Goal: Task Accomplishment & Management: Manage account settings

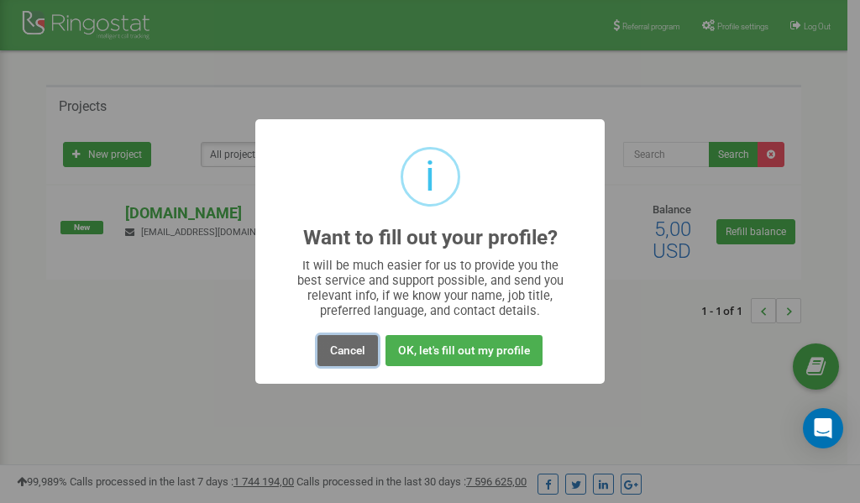
click at [347, 353] on button "Cancel" at bounding box center [348, 350] width 60 height 31
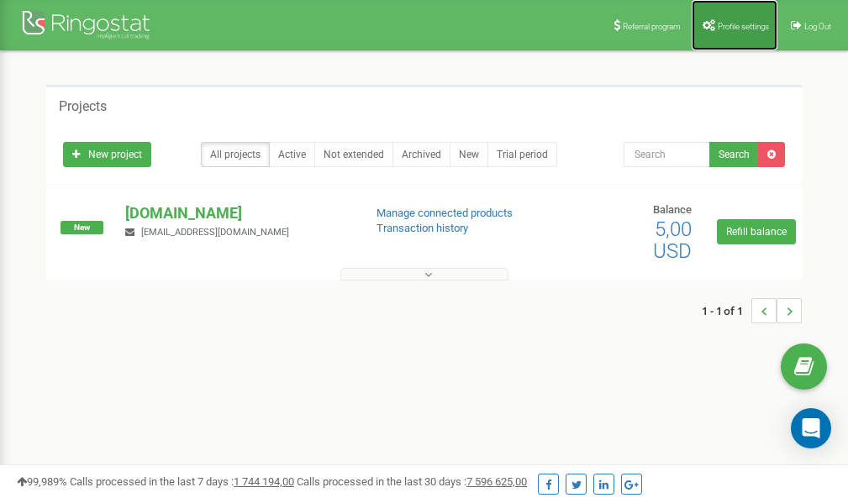
click at [728, 22] on span "Profile settings" at bounding box center [742, 26] width 51 height 9
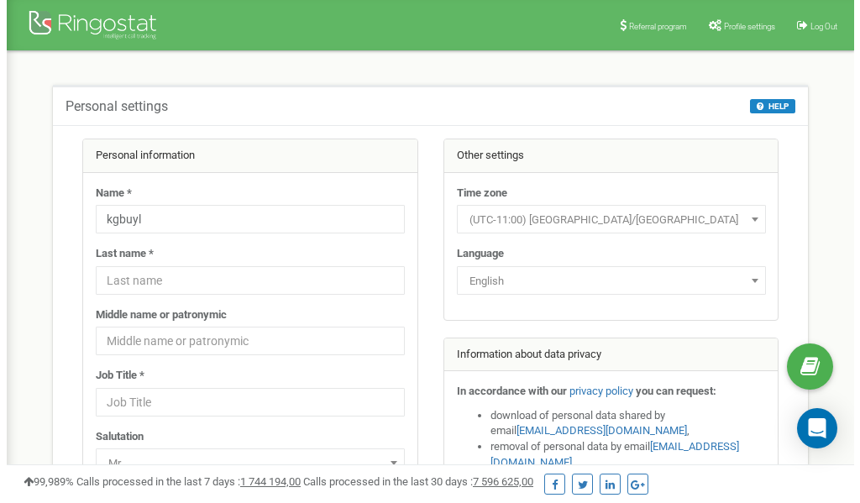
scroll to position [84, 0]
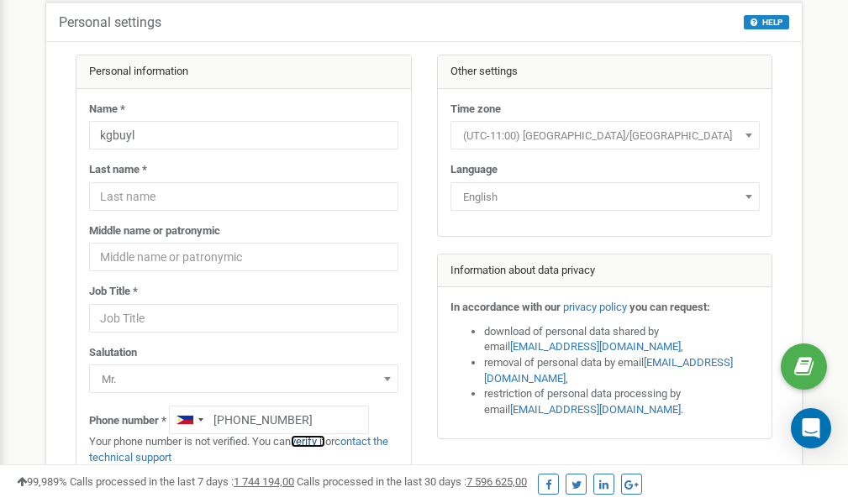
click at [316, 441] on link "verify it" at bounding box center [308, 441] width 34 height 13
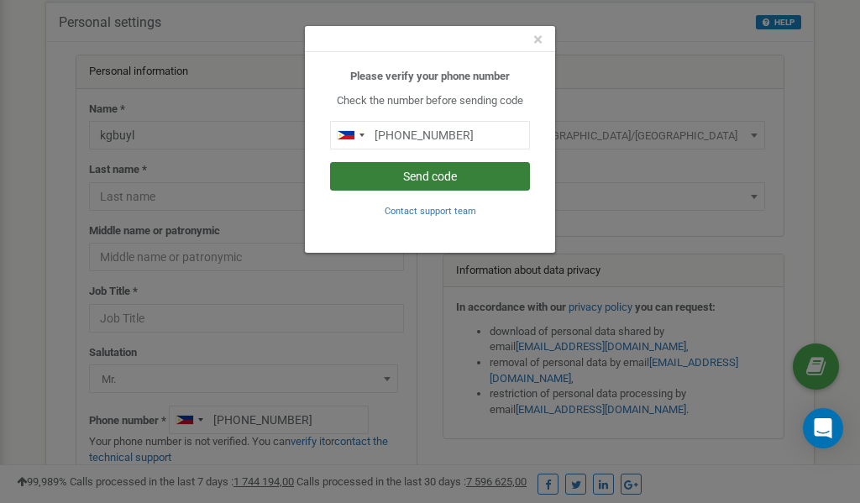
click at [443, 181] on button "Send code" at bounding box center [430, 176] width 200 height 29
